Goal: Task Accomplishment & Management: Use online tool/utility

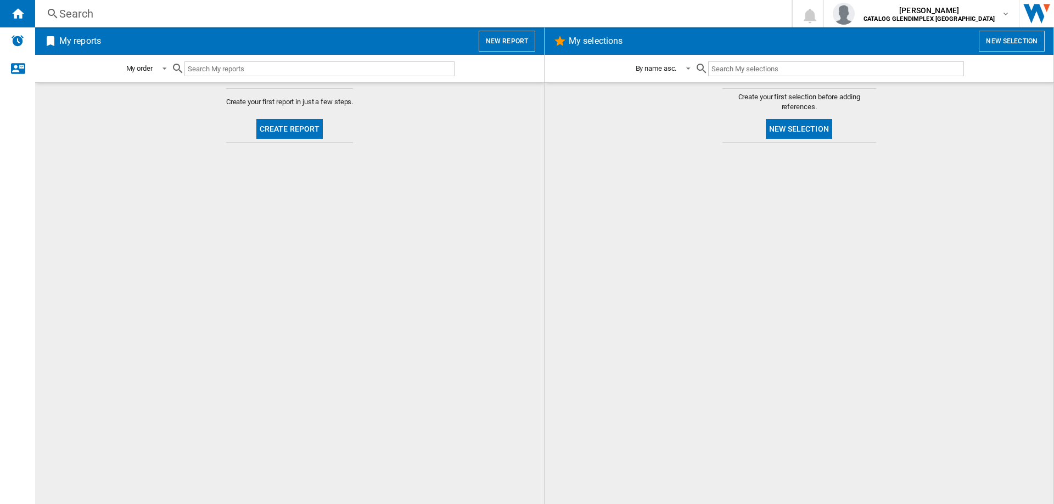
click at [269, 130] on button "Create report" at bounding box center [289, 129] width 67 height 20
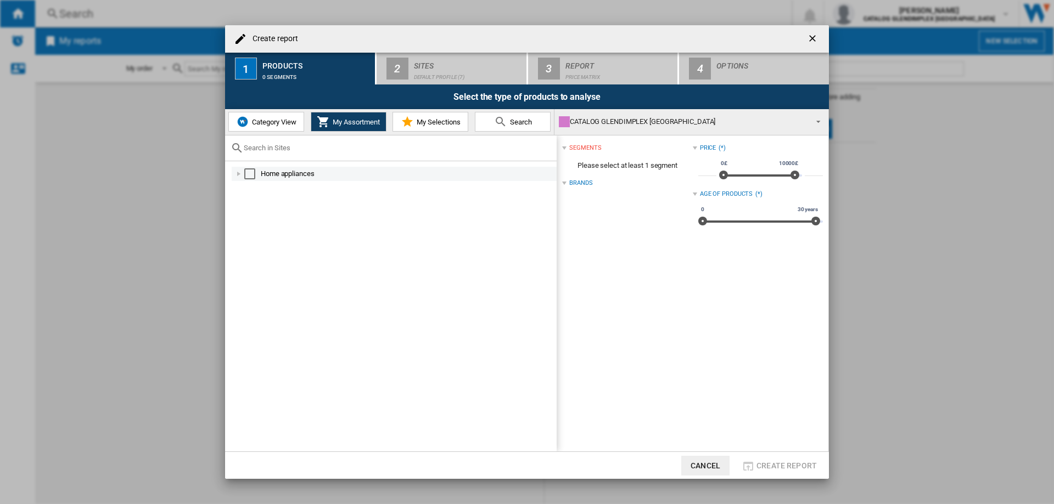
click at [250, 173] on div "Select" at bounding box center [249, 173] width 11 height 11
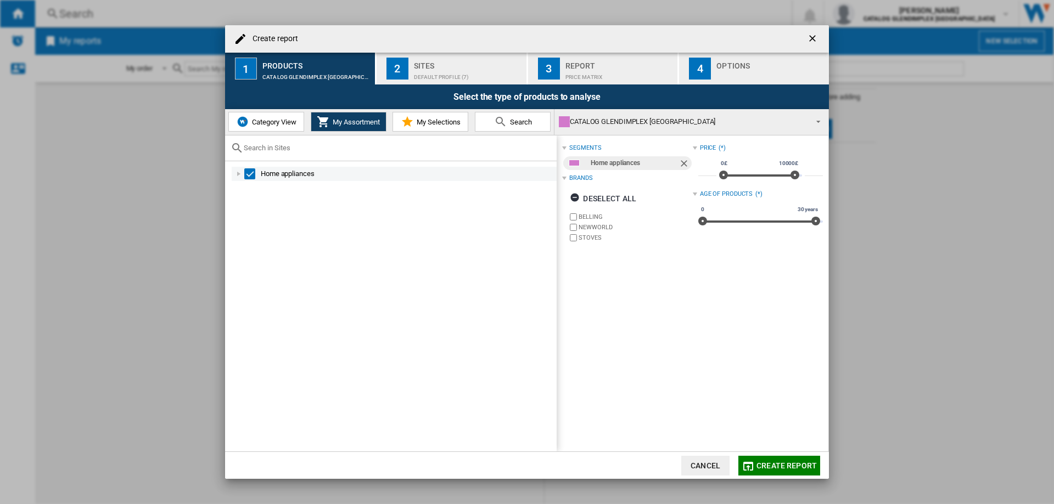
click at [236, 174] on div at bounding box center [238, 173] width 11 height 11
click at [258, 183] on div "Select" at bounding box center [261, 188] width 11 height 11
click at [250, 204] on div at bounding box center [250, 202] width 11 height 11
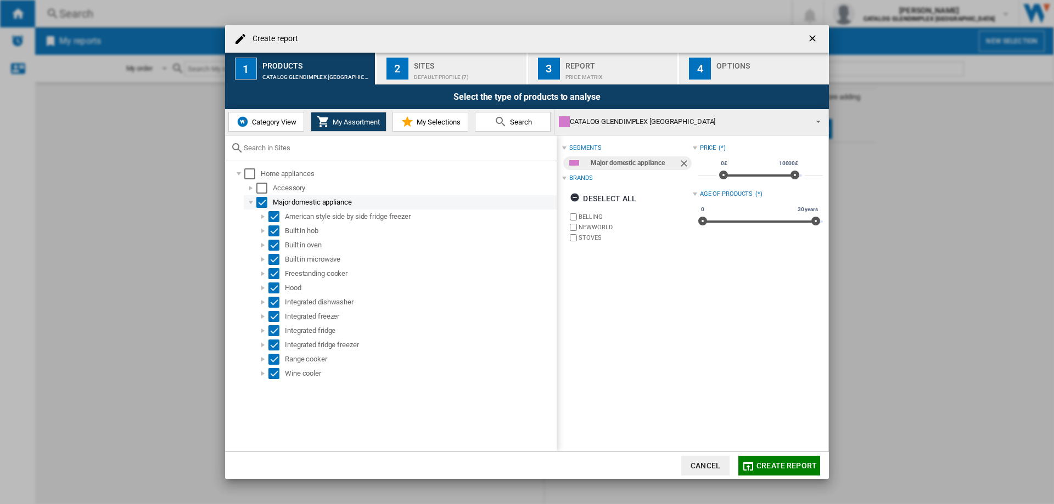
click at [261, 200] on div "Select" at bounding box center [261, 202] width 11 height 11
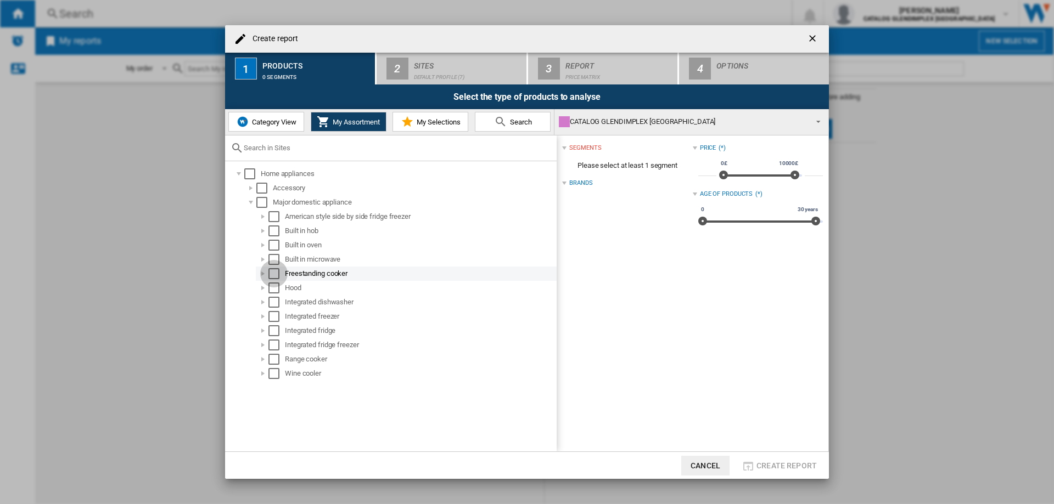
click at [276, 273] on div "Select" at bounding box center [273, 273] width 11 height 11
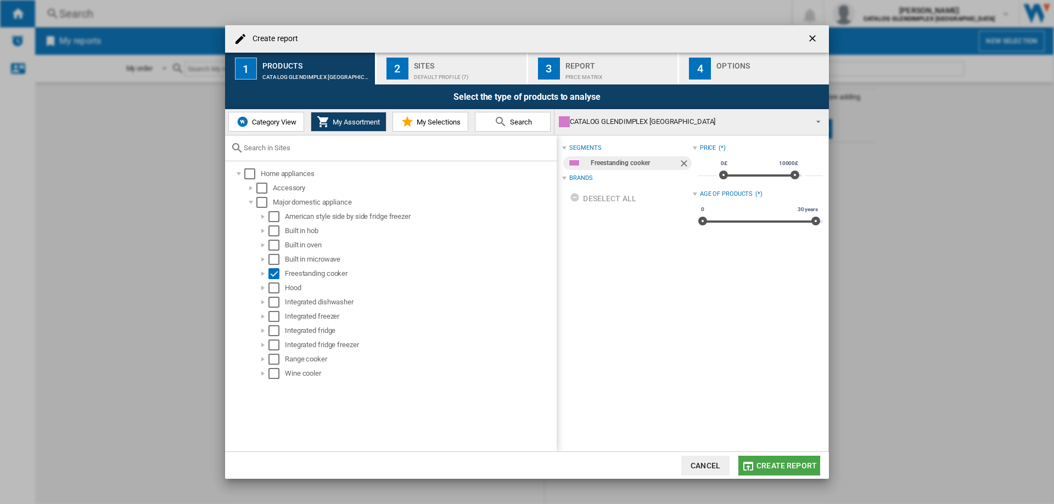
click at [776, 467] on span "Create report" at bounding box center [786, 465] width 60 height 9
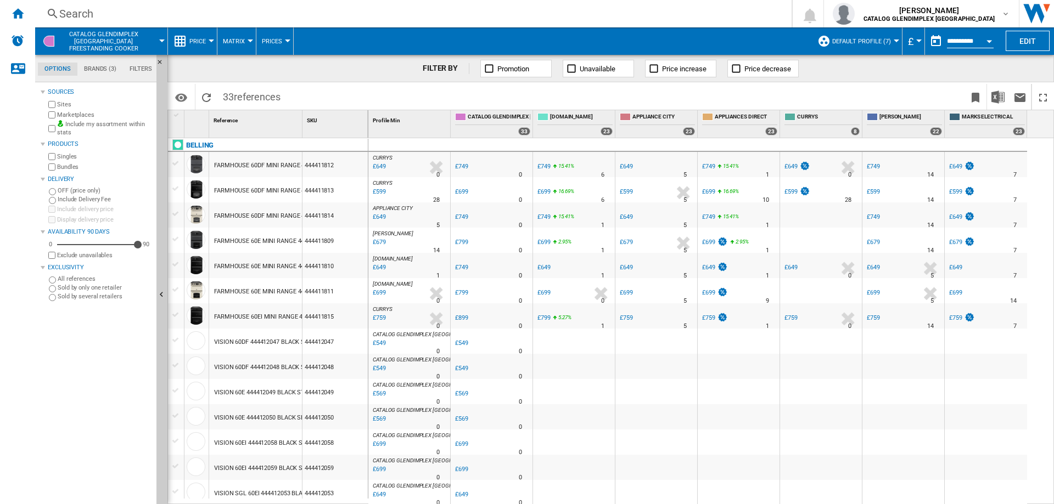
click at [162, 35] on span at bounding box center [162, 40] width 0 height 27
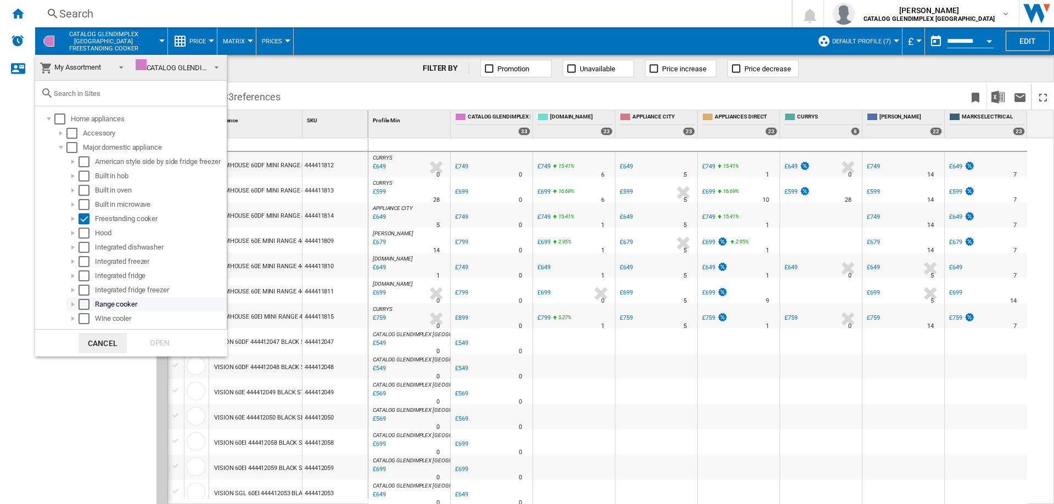
click at [127, 302] on div "Range cooker" at bounding box center [160, 304] width 130 height 11
click at [80, 302] on div "Select" at bounding box center [83, 304] width 11 height 11
click at [149, 345] on div "Open" at bounding box center [160, 343] width 48 height 20
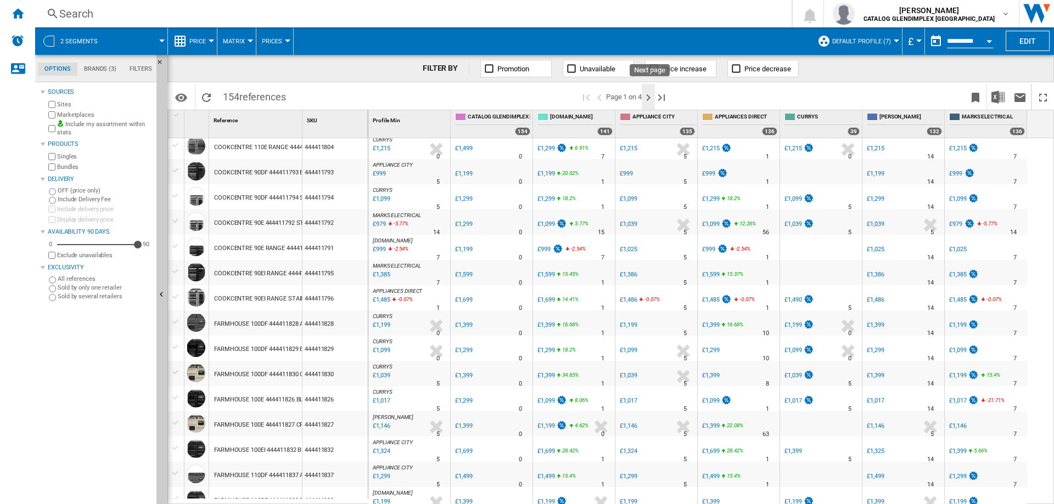
click at [647, 99] on ng-md-icon "Next page" at bounding box center [647, 97] width 13 height 13
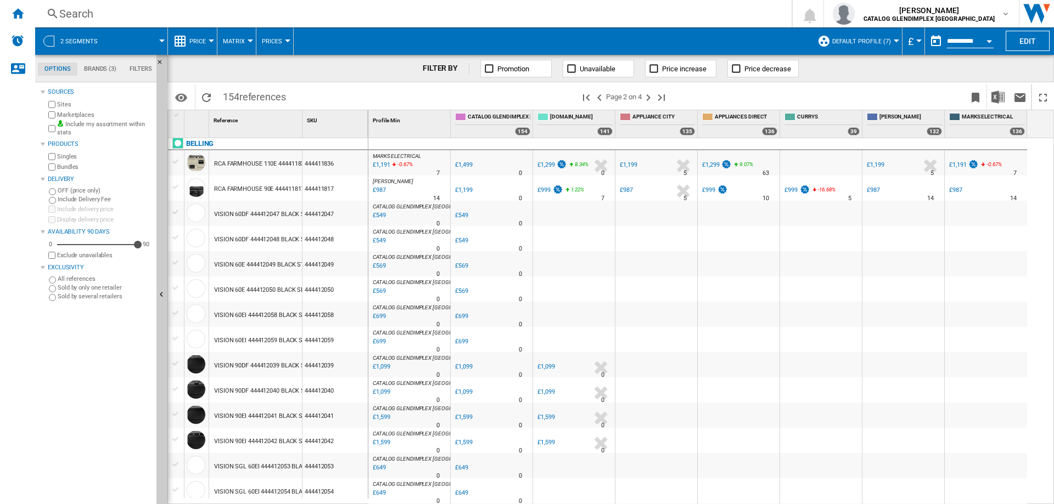
click at [263, 239] on div "VISION 60DF 444412048 BLACK SILVER STEEL" at bounding box center [276, 239] width 125 height 25
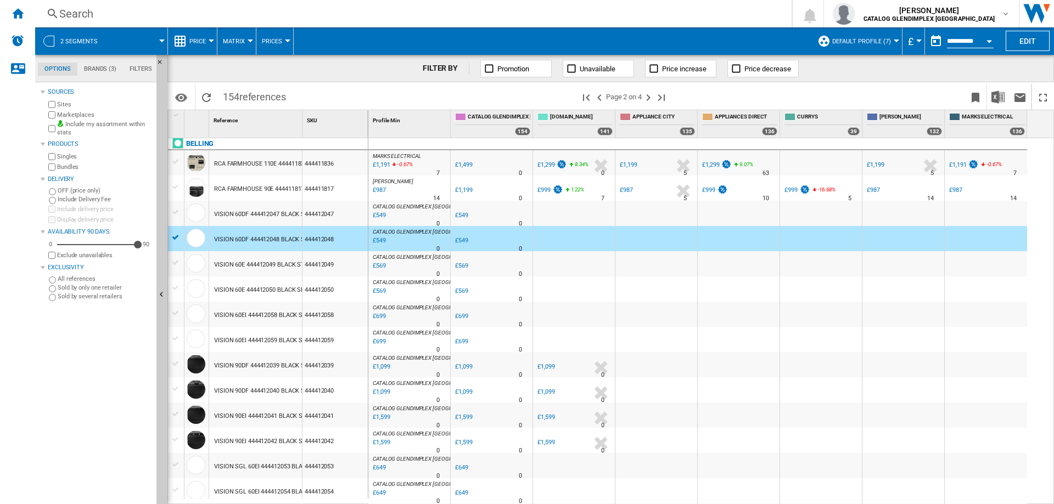
click at [275, 240] on div "VISION 60DF 444412048 BLACK SILVER STEEL" at bounding box center [276, 239] width 125 height 25
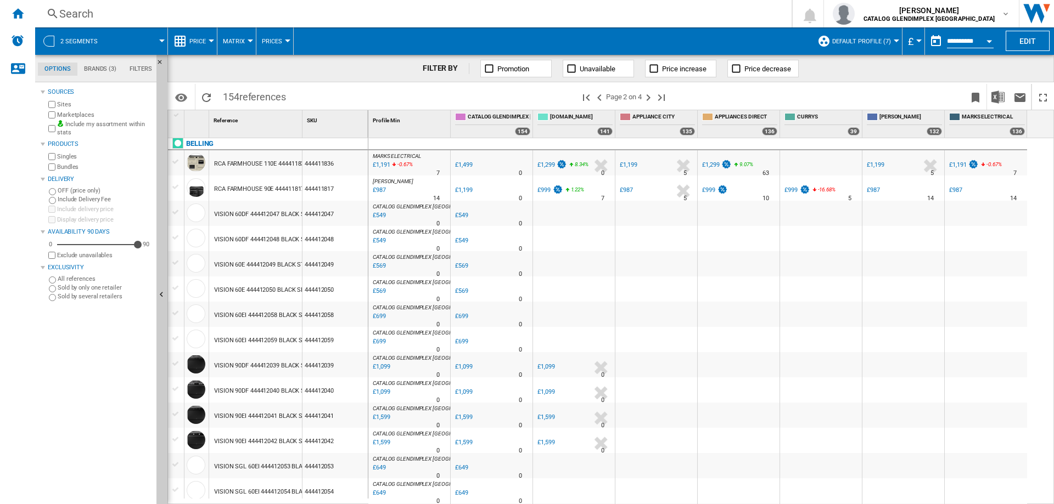
click at [544, 365] on div "£1,099" at bounding box center [545, 366] width 17 height 7
